Goal: Task Accomplishment & Management: Use online tool/utility

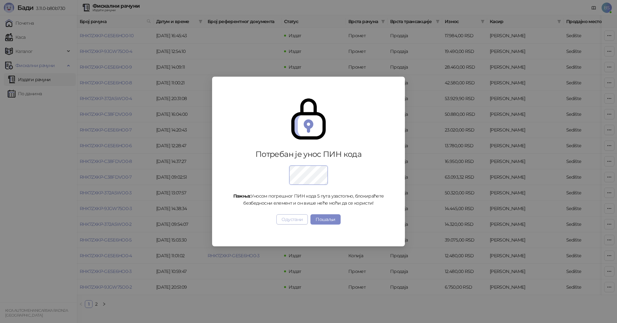
click at [294, 223] on button "Одустани" at bounding box center [291, 220] width 31 height 10
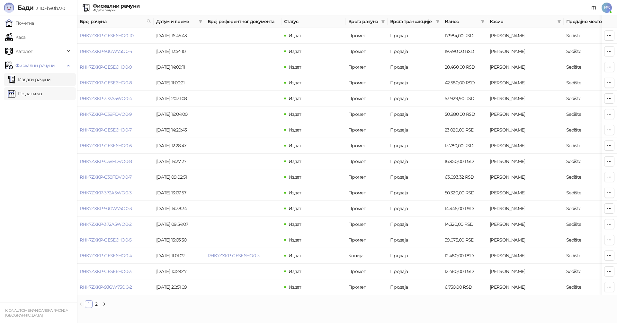
click at [39, 93] on link "По данима" at bounding box center [25, 93] width 34 height 13
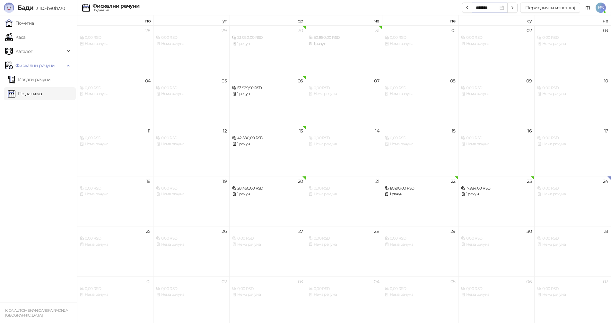
click at [503, 8] on div "*******" at bounding box center [490, 7] width 28 height 7
click at [490, 38] on div "[PERSON_NAME]." at bounding box center [490, 38] width 19 height 8
click at [513, 6] on icon "button" at bounding box center [512, 7] width 5 height 5
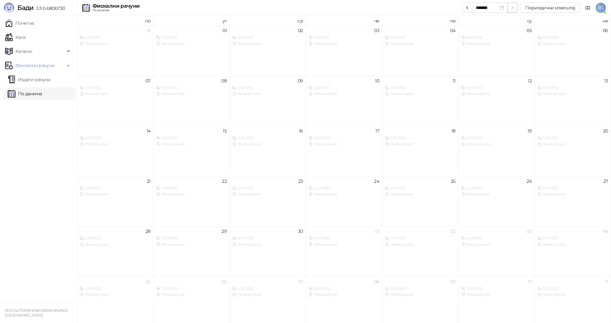
type input "*******"
click at [545, 8] on button "Периодични извештај" at bounding box center [550, 8] width 60 height 10
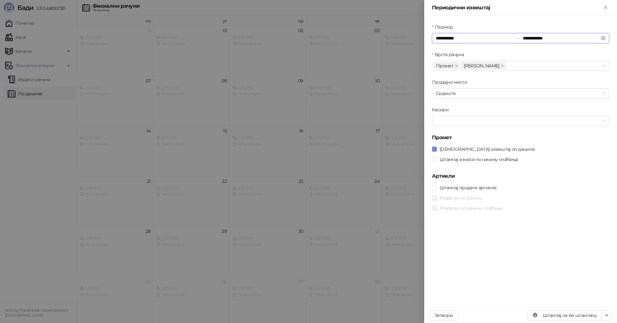
click at [464, 36] on input "**********" at bounding box center [473, 38] width 77 height 7
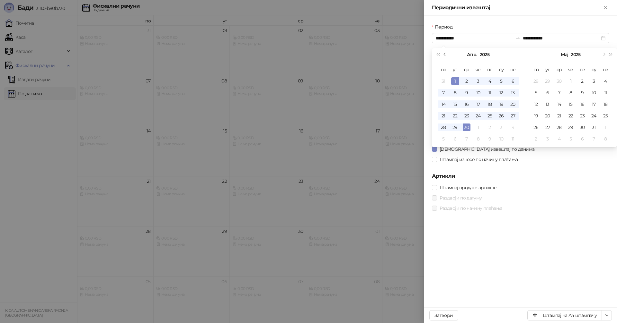
click at [444, 54] on span "Претходни месец (PageUp)" at bounding box center [444, 54] width 3 height 3
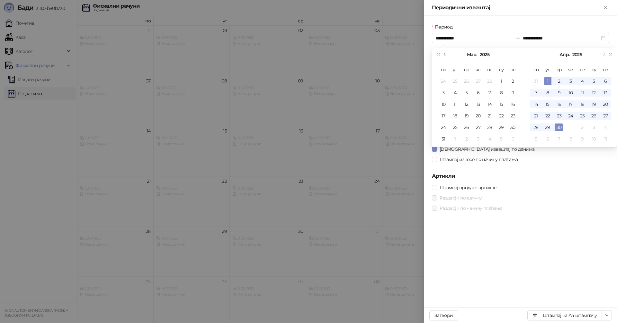
click at [444, 54] on span "Претходни месец (PageUp)" at bounding box center [444, 54] width 3 height 3
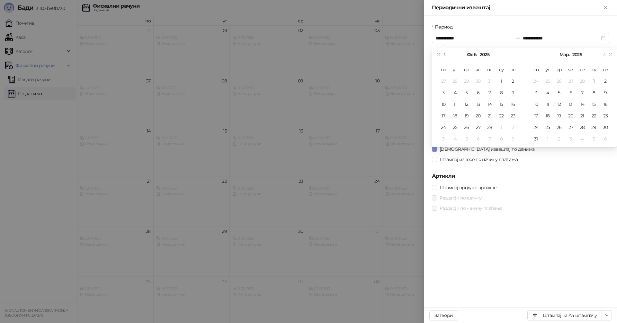
click at [444, 54] on span "Претходни месец (PageUp)" at bounding box center [444, 54] width 3 height 3
click at [609, 54] on span "Следећа година (Control + right)" at bounding box center [610, 54] width 3 height 3
click at [444, 55] on span "Претходни месец (PageUp)" at bounding box center [444, 54] width 3 height 3
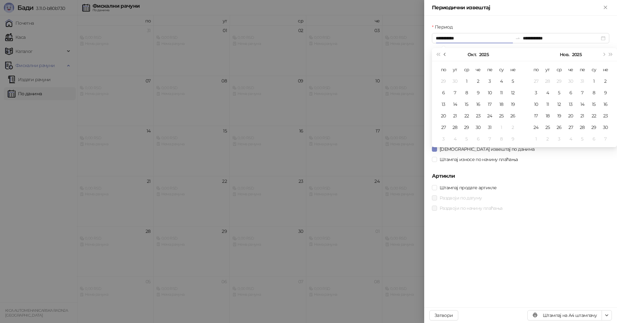
click at [444, 55] on span "Претходни месец (PageUp)" at bounding box center [444, 54] width 3 height 3
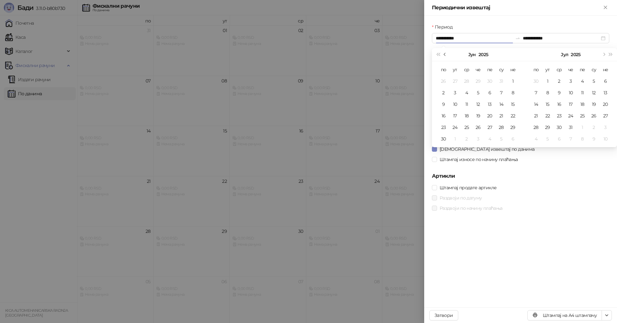
click at [444, 55] on span "Претходни месец (PageUp)" at bounding box center [444, 54] width 3 height 3
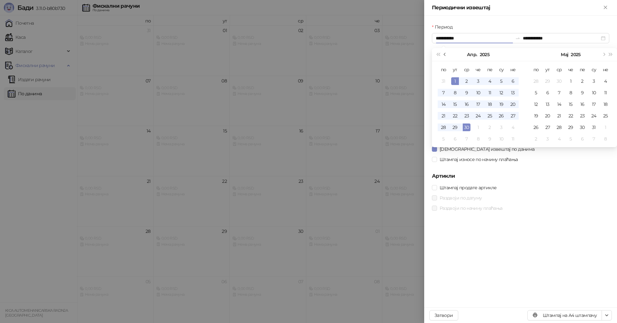
click at [444, 55] on span "Претходни месец (PageUp)" at bounding box center [444, 54] width 3 height 3
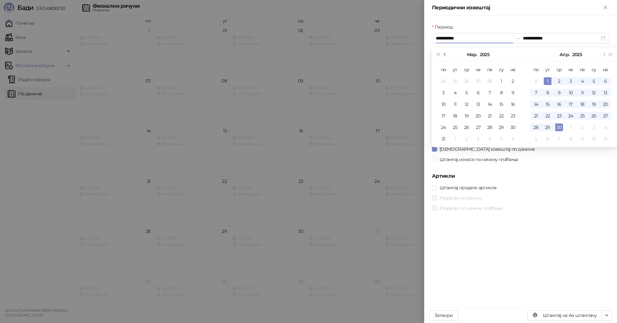
click at [444, 55] on span "Претходни месец (PageUp)" at bounding box center [444, 54] width 3 height 3
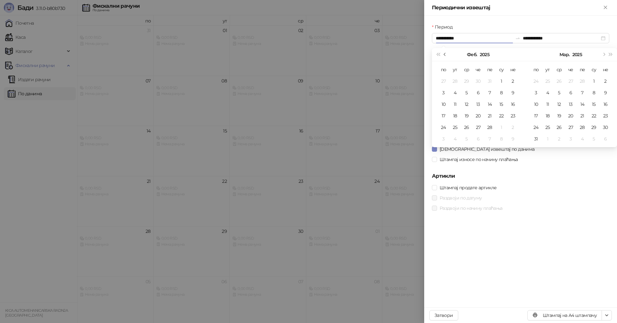
click at [444, 55] on span "Претходни месец (PageUp)" at bounding box center [444, 54] width 3 height 3
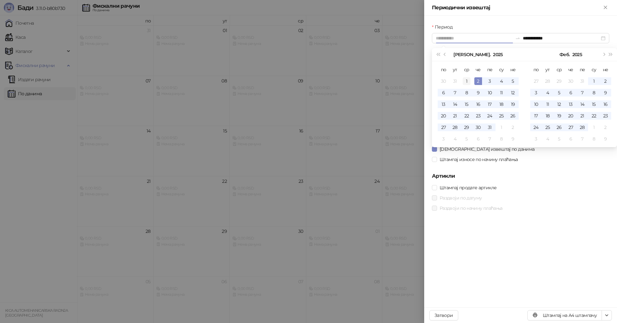
type input "**********"
click at [468, 80] on div "1" at bounding box center [466, 81] width 8 height 8
click at [604, 54] on span "Следећи месец (PageDown)" at bounding box center [602, 54] width 3 height 3
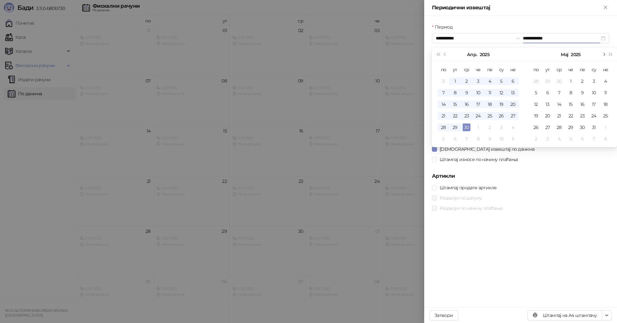
click at [604, 54] on span "Следећи месец (PageDown)" at bounding box center [602, 54] width 3 height 3
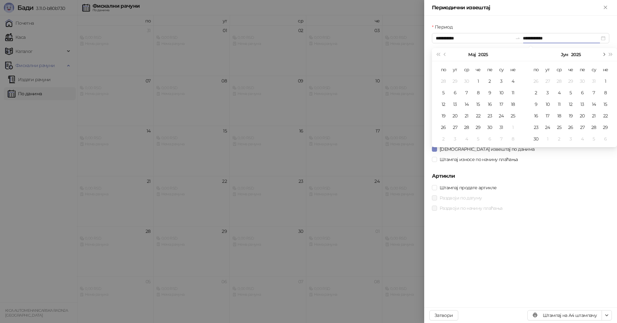
click at [604, 54] on span "Следећи месец (PageDown)" at bounding box center [602, 54] width 3 height 3
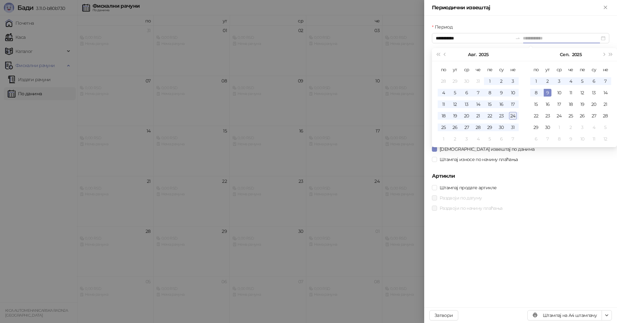
type input "**********"
click at [513, 117] on div "24" at bounding box center [513, 116] width 8 height 8
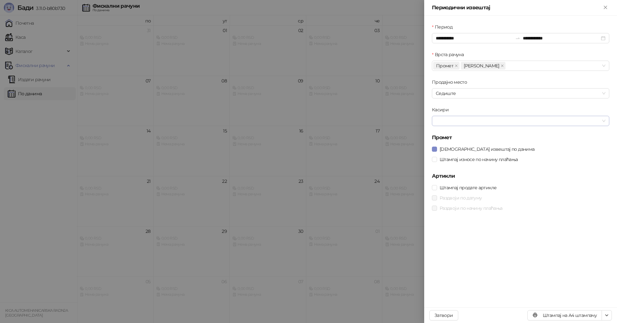
click at [604, 122] on div at bounding box center [520, 121] width 177 height 10
click at [455, 134] on div "[PERSON_NAME]" at bounding box center [520, 133] width 167 height 7
click at [570, 315] on button "Штампај на А4 штампачу" at bounding box center [564, 316] width 75 height 10
click at [606, 314] on icon "button" at bounding box center [606, 315] width 5 height 5
click at [581, 301] on span "Преузми у XLSX формату" at bounding box center [578, 302] width 55 height 7
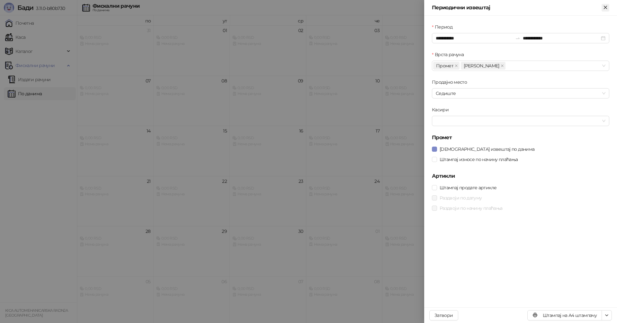
click at [607, 8] on icon "Close" at bounding box center [605, 7] width 6 height 6
